Goal: Find specific page/section: Find specific page/section

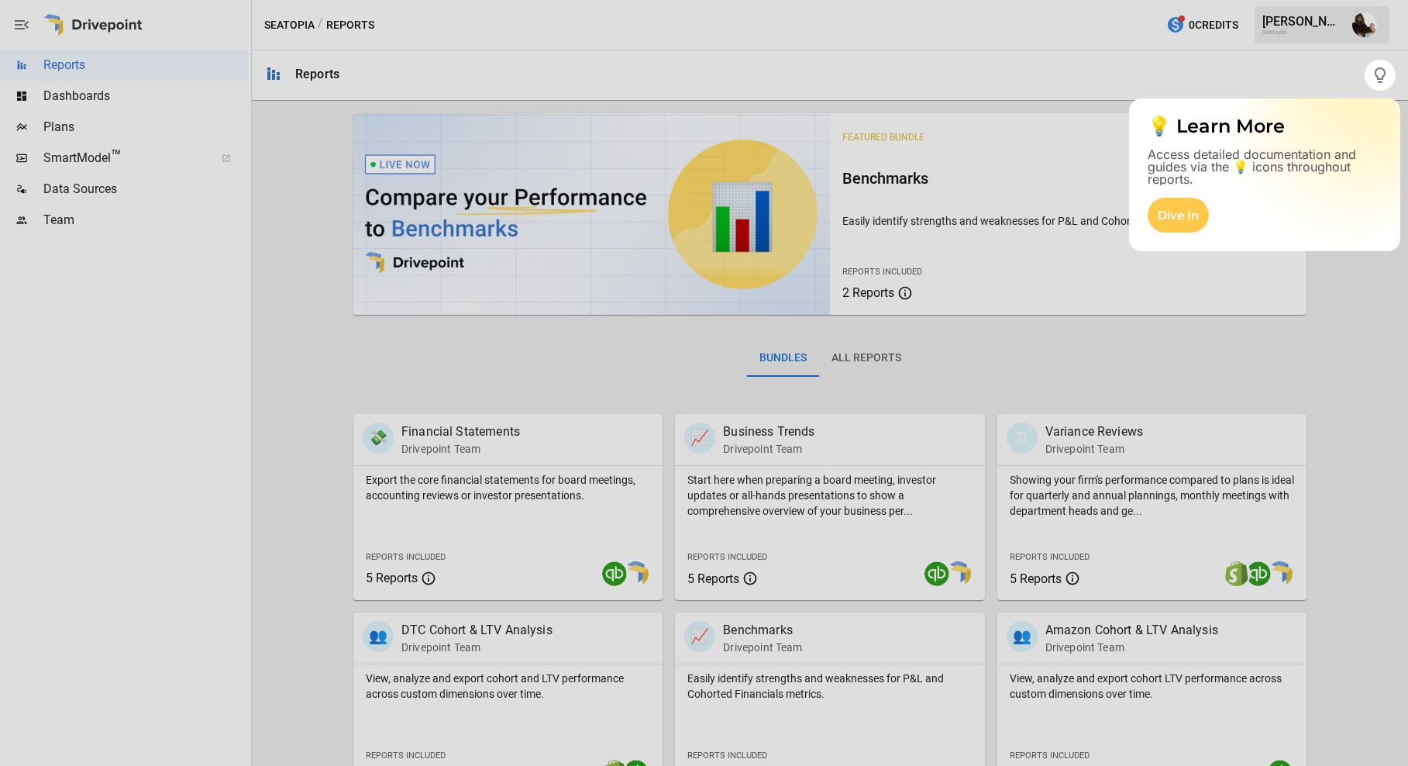
click at [71, 126] on div at bounding box center [704, 428] width 1408 height 675
click at [58, 126] on div at bounding box center [704, 428] width 1408 height 675
click at [1192, 208] on div "Dive In" at bounding box center [1178, 215] width 61 height 35
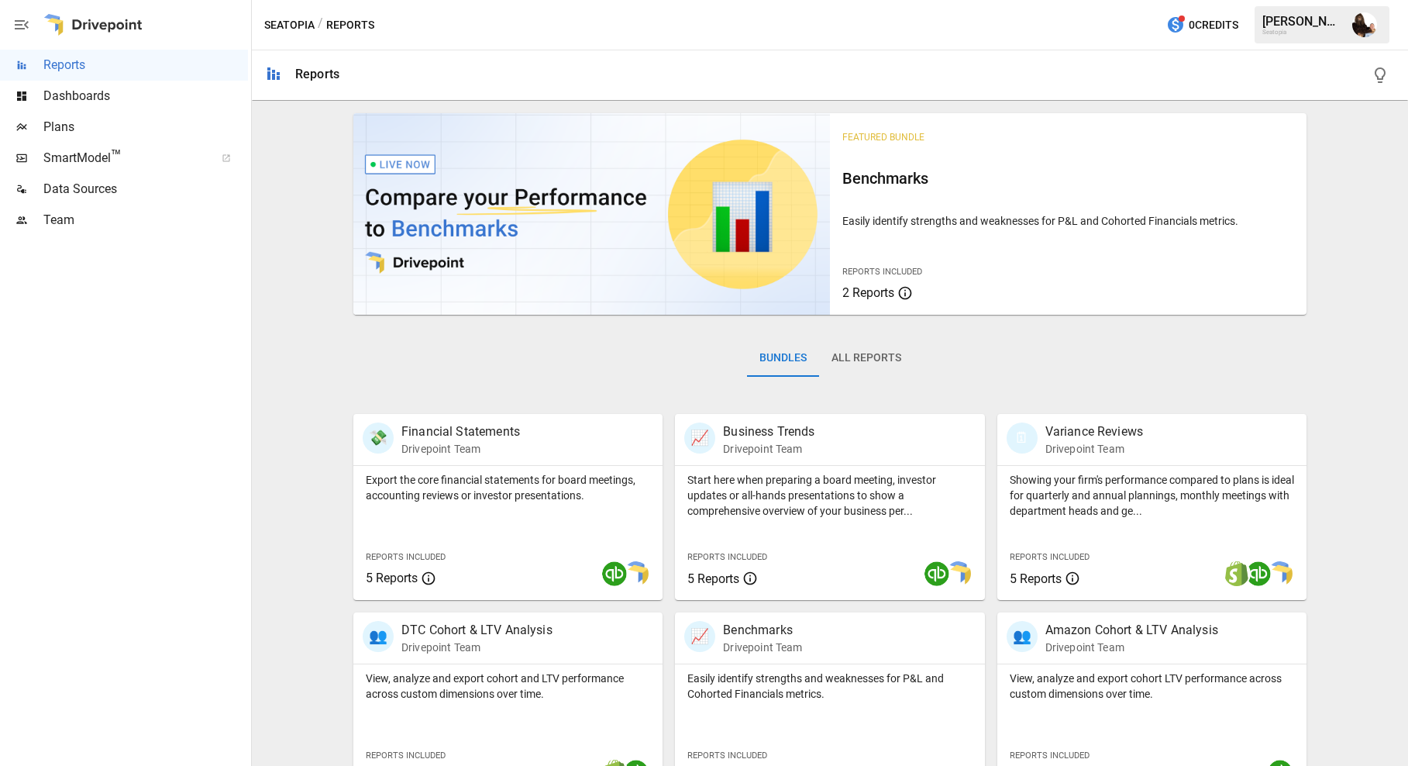
click at [85, 120] on span "Plans" at bounding box center [145, 127] width 205 height 19
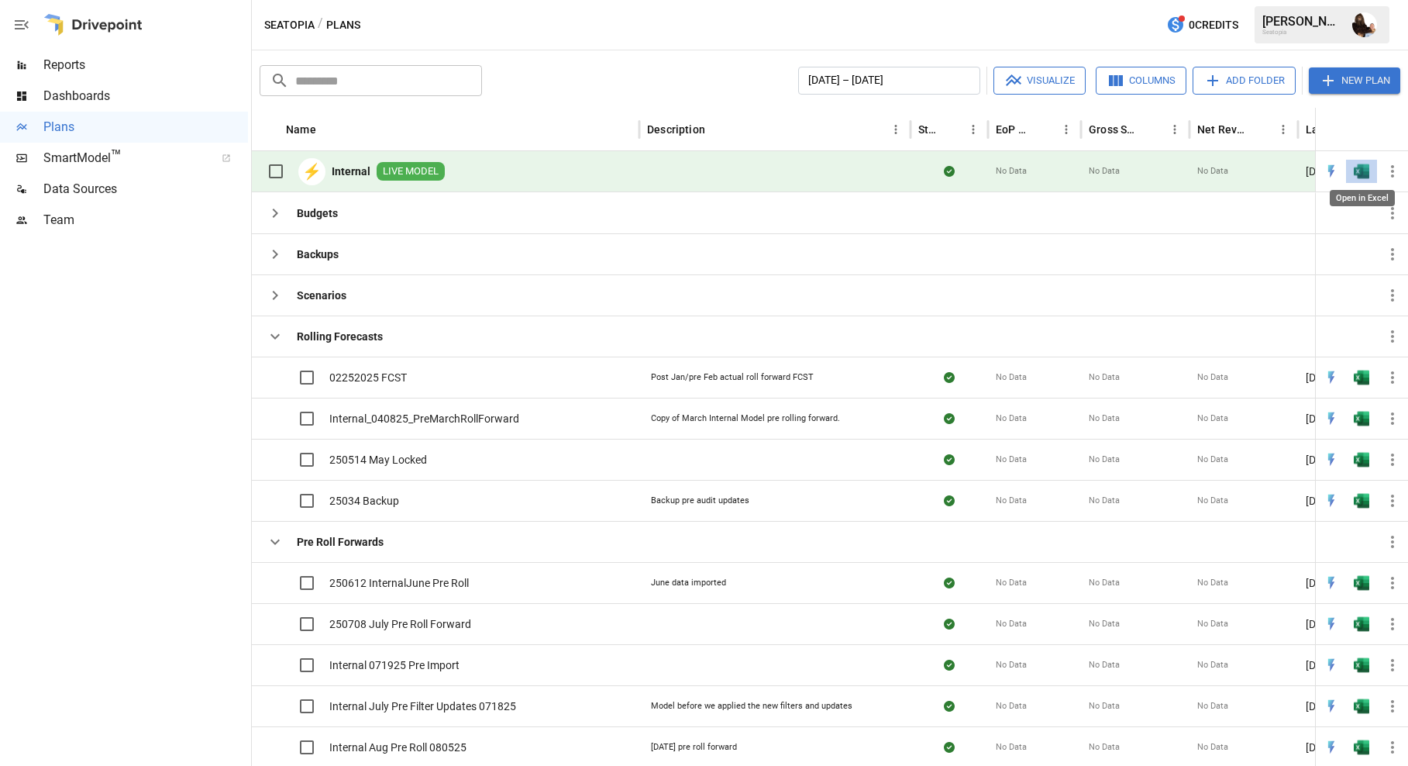
click at [1368, 167] on img "Open in Excel" at bounding box center [1361, 171] width 15 height 15
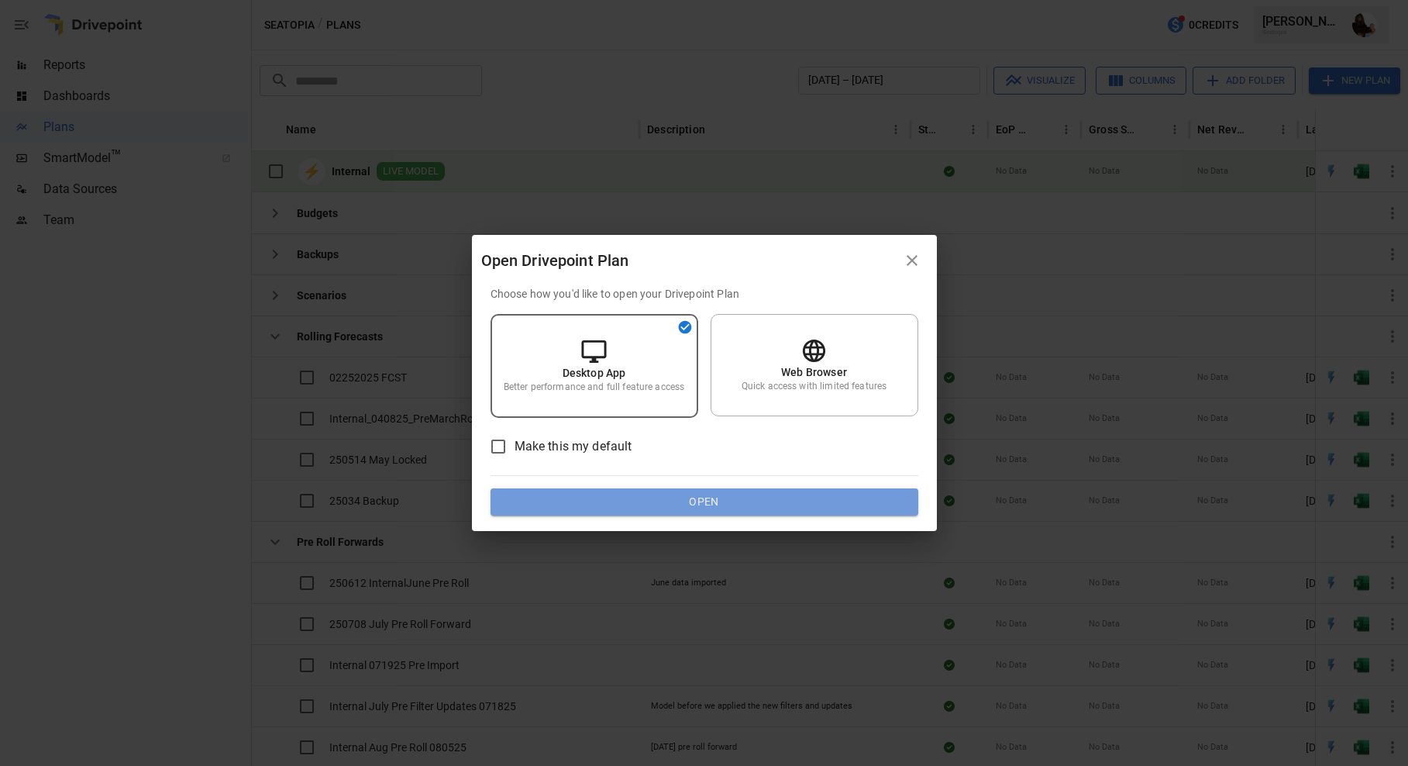
click at [669, 494] on button "Open" at bounding box center [705, 502] width 428 height 28
